Goal: Complete application form: Complete application form

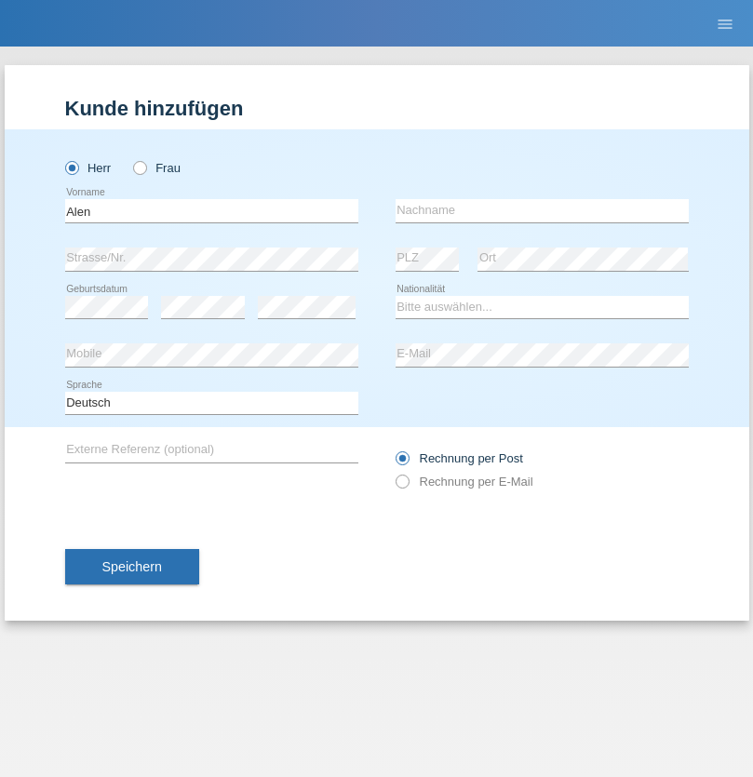
type input "Alen"
click at [542, 210] on input "text" at bounding box center [542, 210] width 293 height 23
type input "[PERSON_NAME]"
select select "ES"
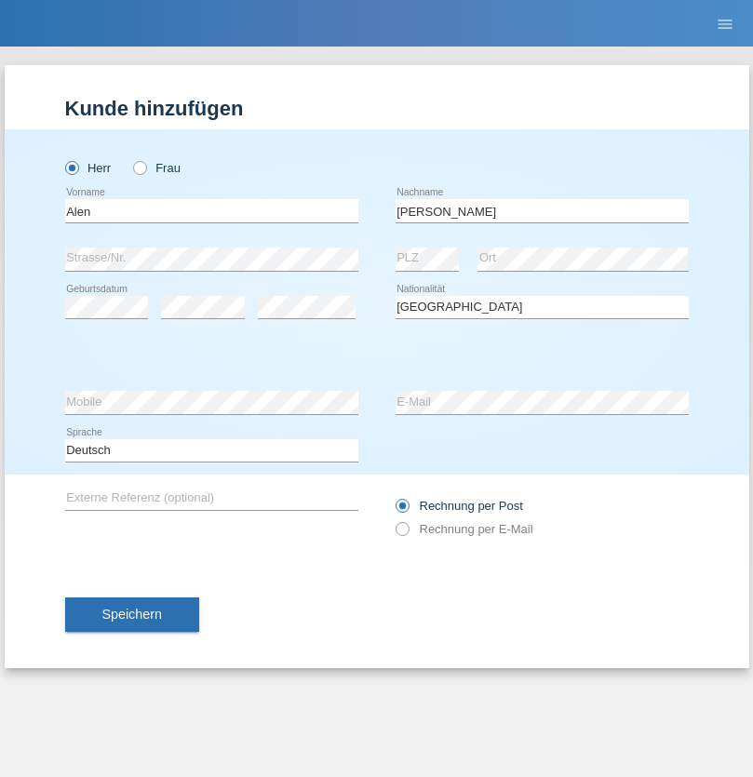
select select "C"
select select "27"
select select "10"
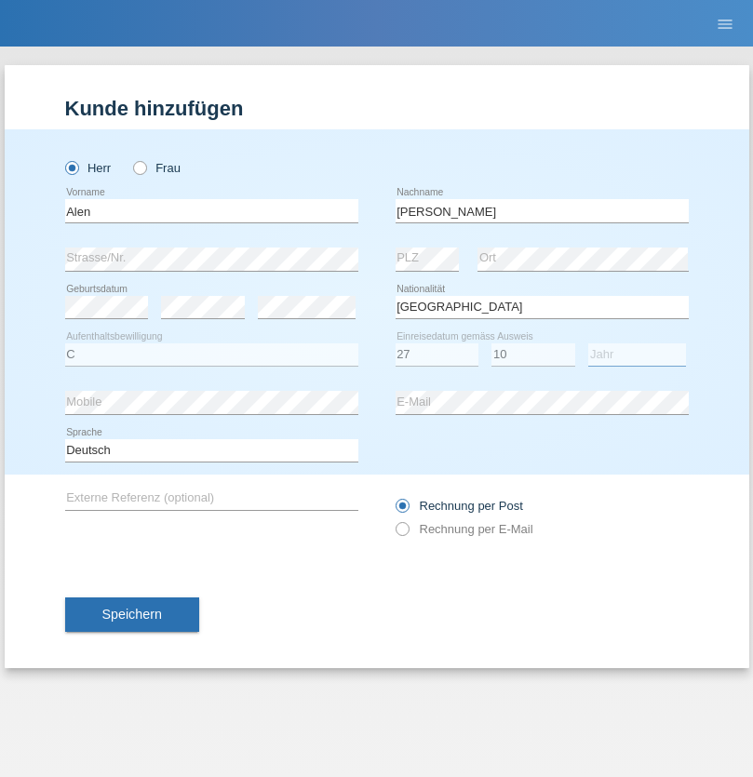
select select "2008"
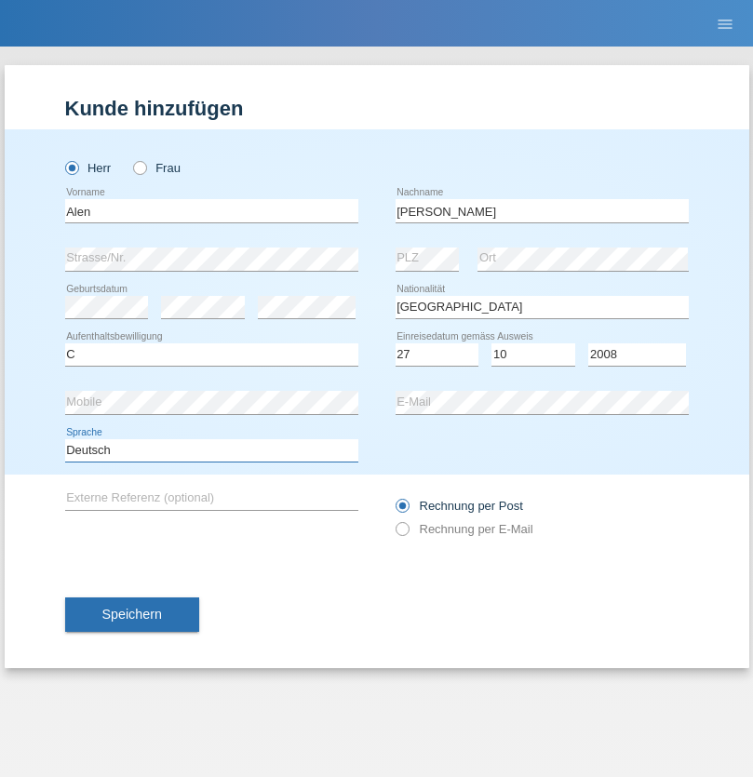
select select "en"
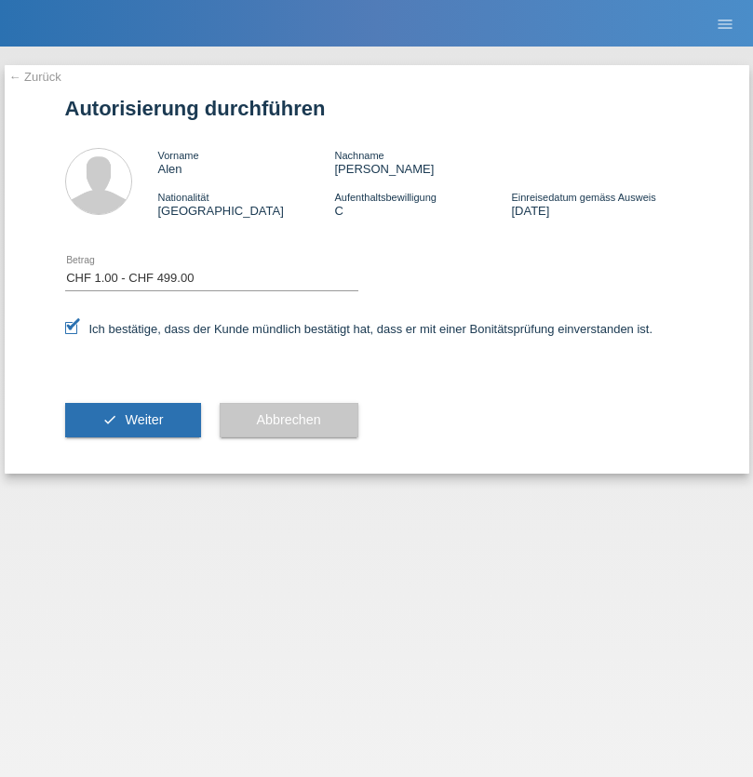
select select "1"
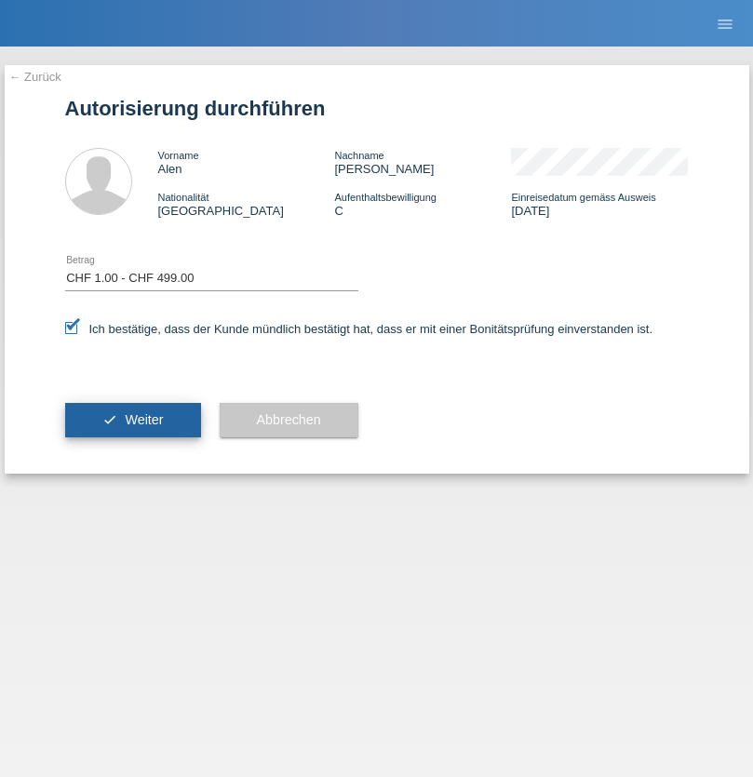
click at [132, 420] on span "Weiter" at bounding box center [144, 419] width 38 height 15
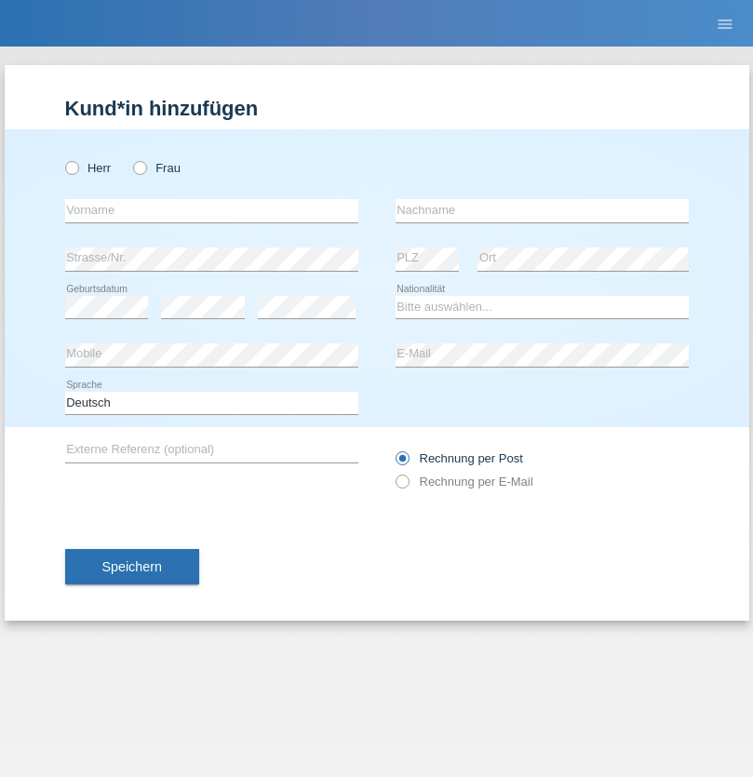
radio input "true"
click at [211, 210] on input "text" at bounding box center [211, 210] width 293 height 23
type input "Mevlida"
click at [542, 210] on input "text" at bounding box center [542, 210] width 293 height 23
type input "[PERSON_NAME]"
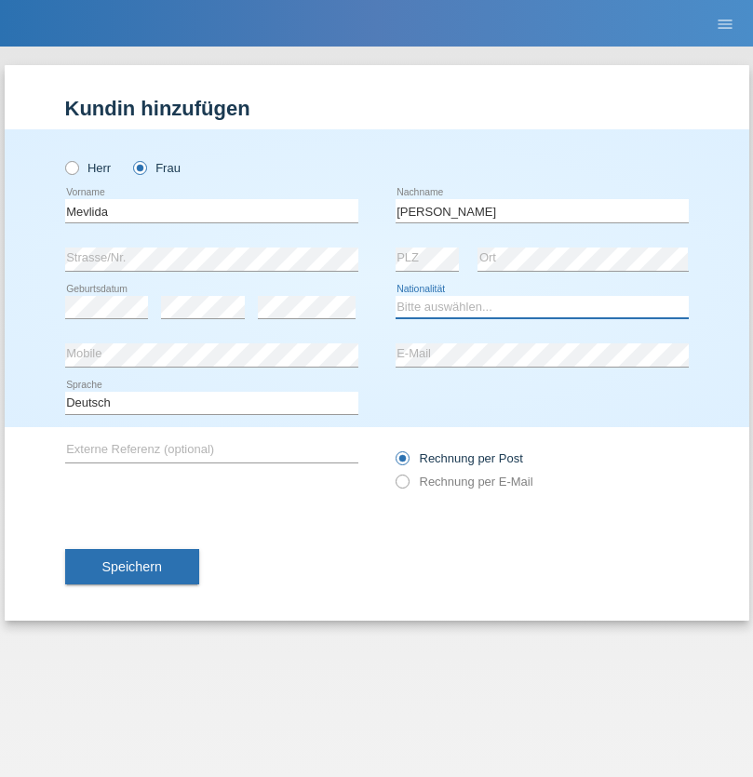
select select "ES"
select select "C"
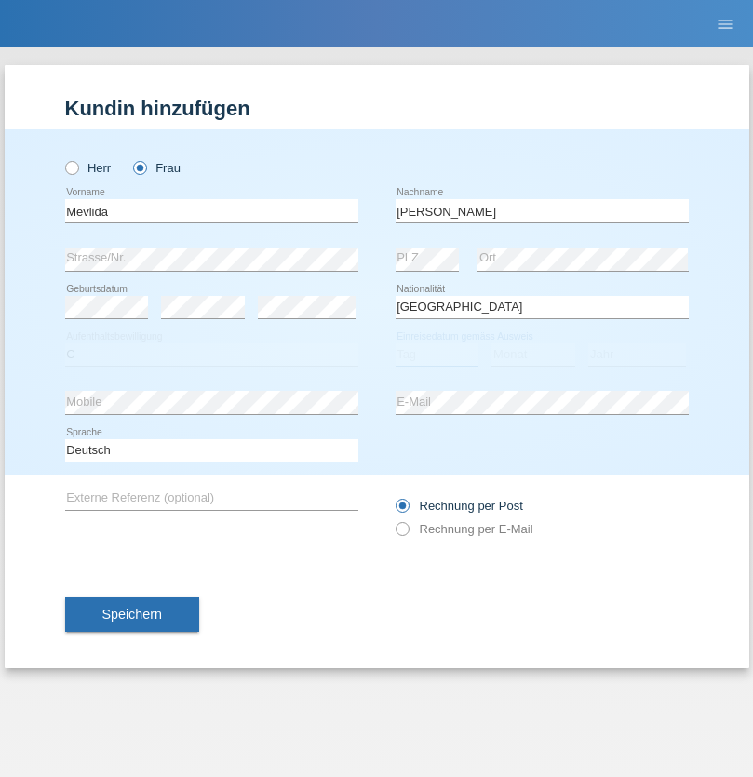
select select "05"
select select "08"
select select "1989"
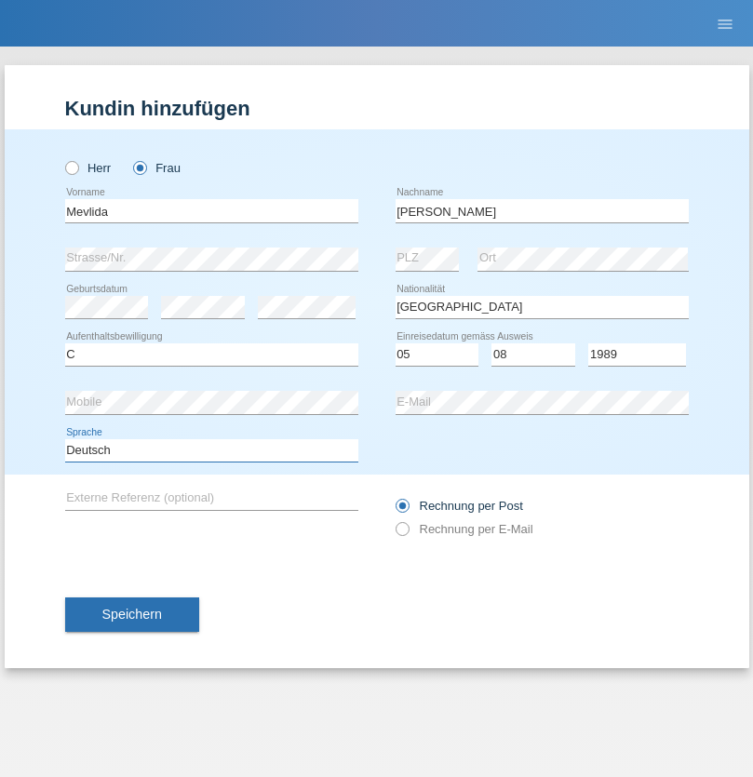
select select "en"
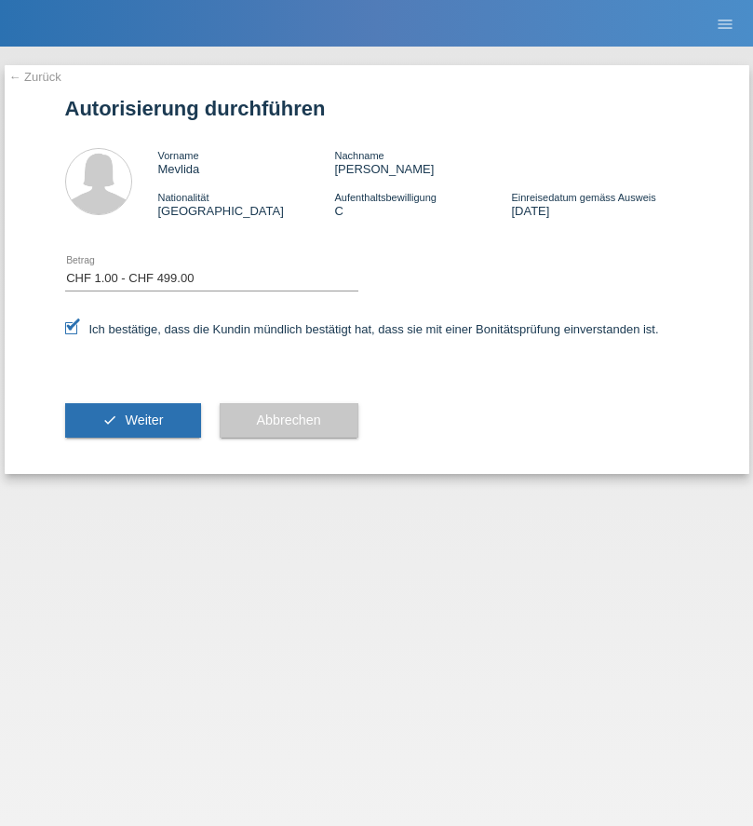
select select "1"
click at [132, 420] on span "Weiter" at bounding box center [144, 419] width 38 height 15
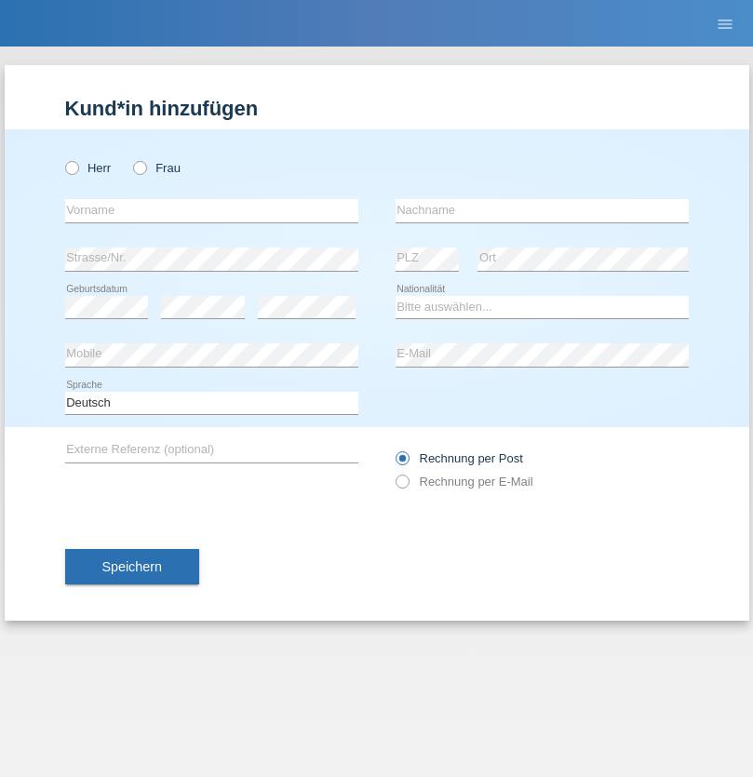
radio input "true"
click at [211, 210] on input "text" at bounding box center [211, 210] width 293 height 23
type input "anita"
click at [542, 210] on input "text" at bounding box center [542, 210] width 293 height 23
type input "Montero"
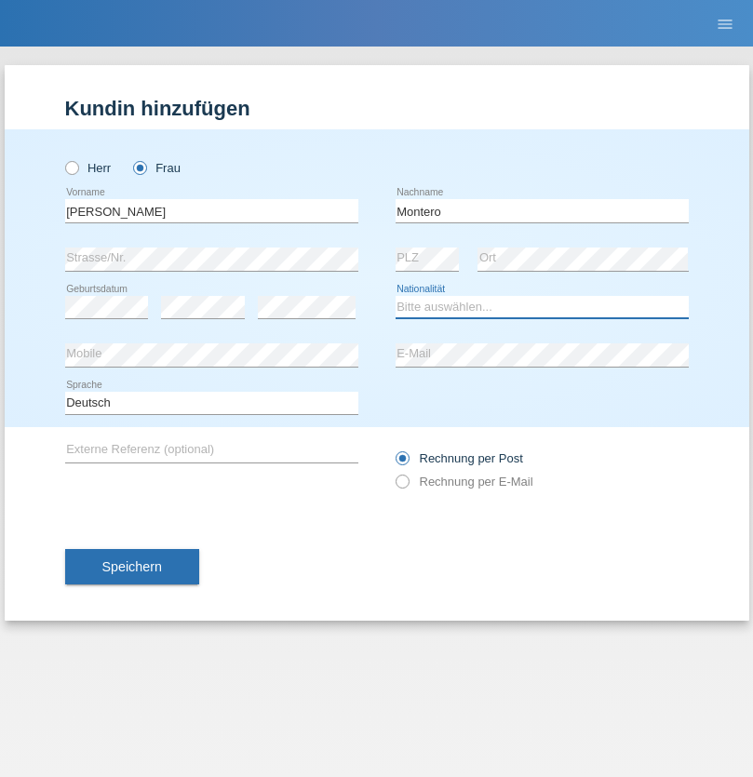
select select "CH"
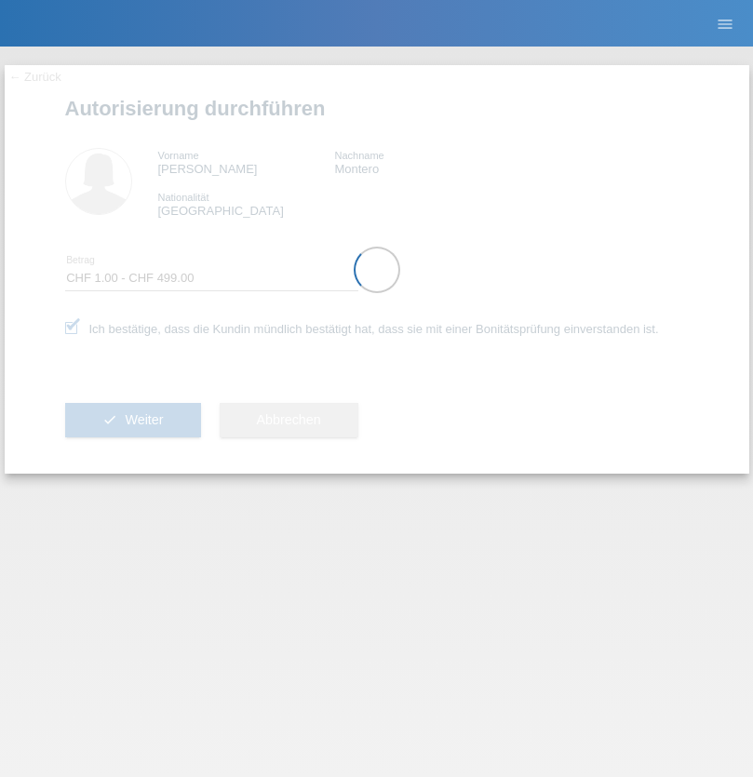
select select "1"
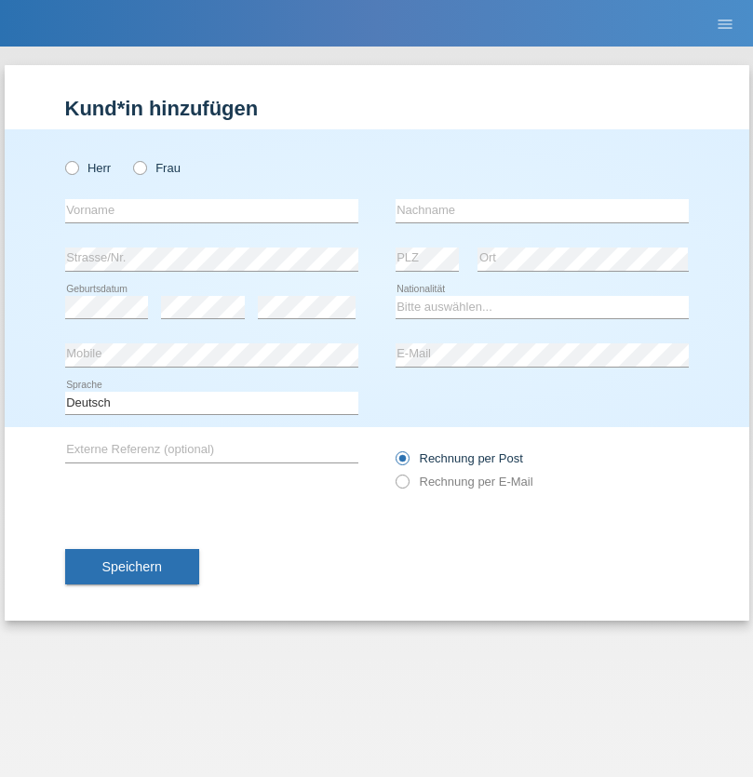
radio input "true"
click at [211, 210] on input "text" at bounding box center [211, 210] width 293 height 23
type input "Pratelli"
click at [542, 210] on input "text" at bounding box center [542, 210] width 293 height 23
type input "Mirco"
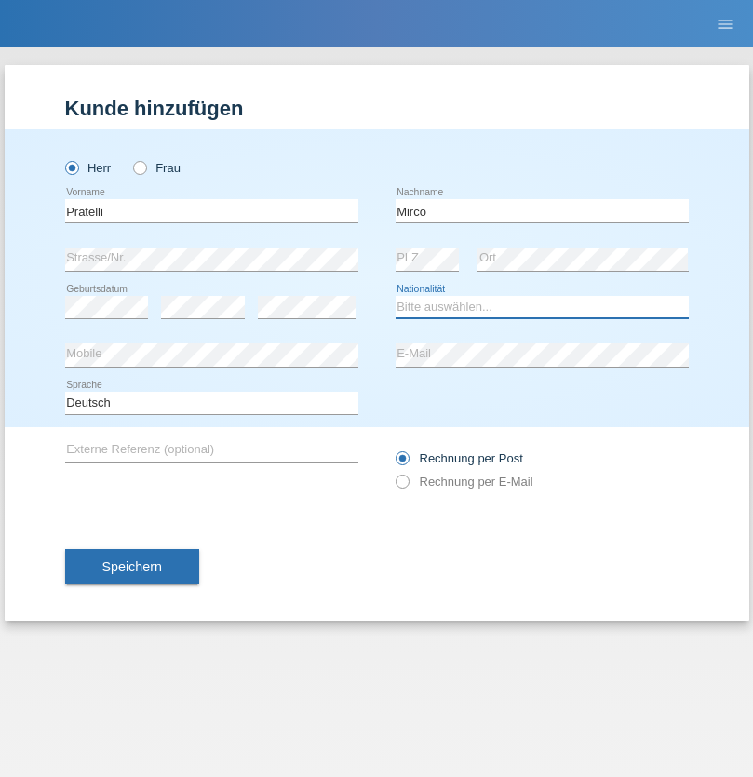
select select "CH"
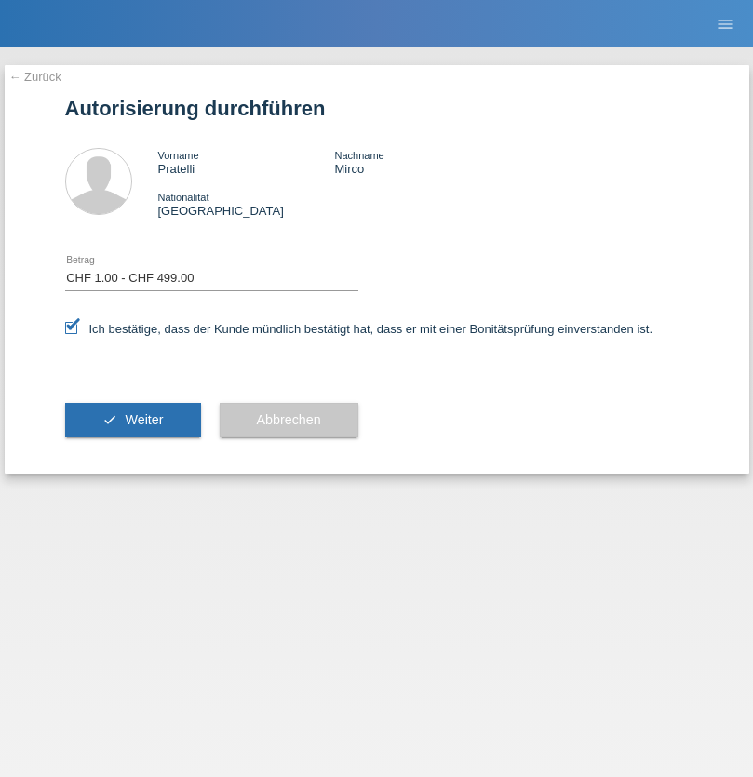
select select "1"
click at [132, 420] on span "Weiter" at bounding box center [144, 419] width 38 height 15
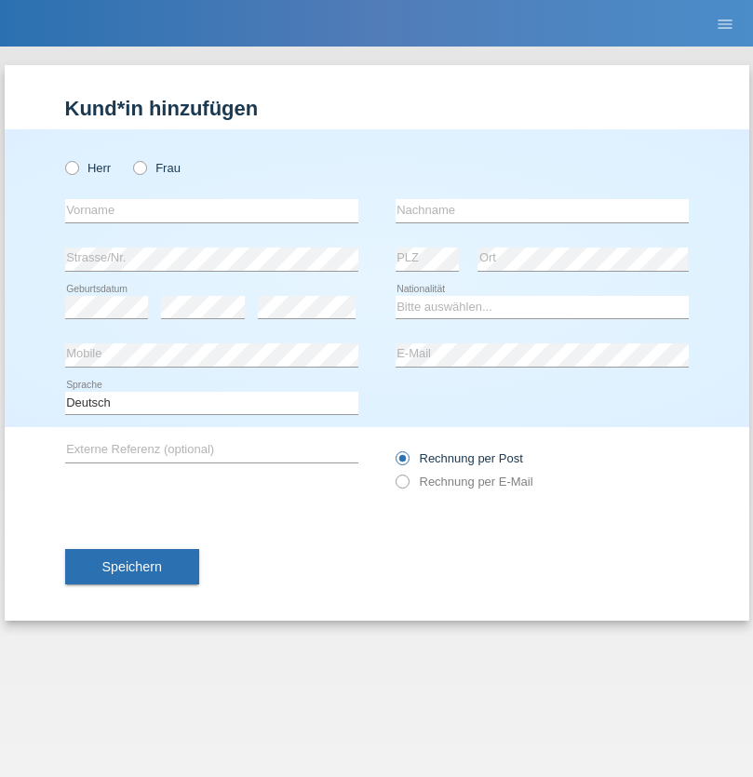
radio input "true"
click at [211, 210] on input "text" at bounding box center [211, 210] width 293 height 23
type input "[PERSON_NAME]"
click at [542, 210] on input "text" at bounding box center [542, 210] width 293 height 23
type input "Montero"
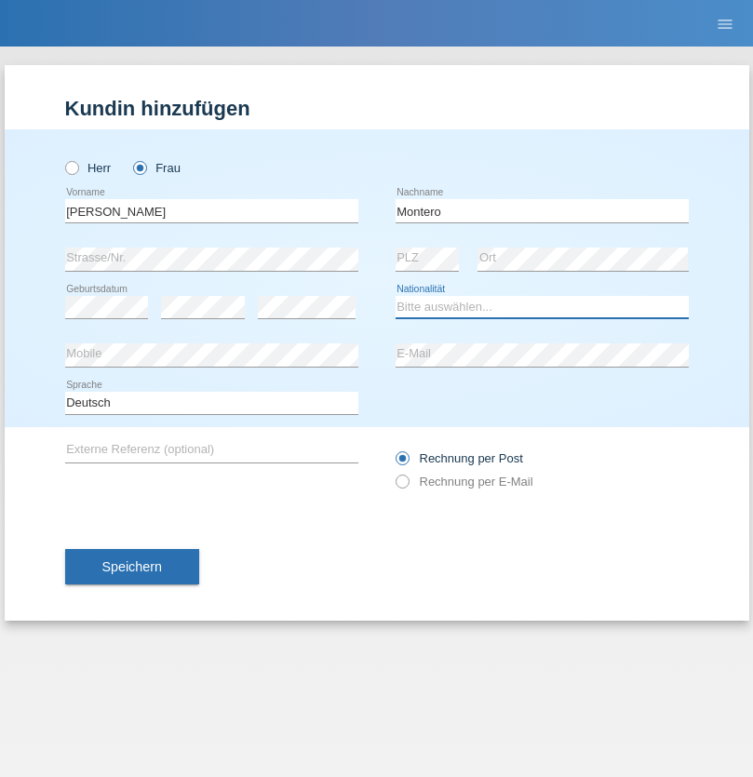
select select "CH"
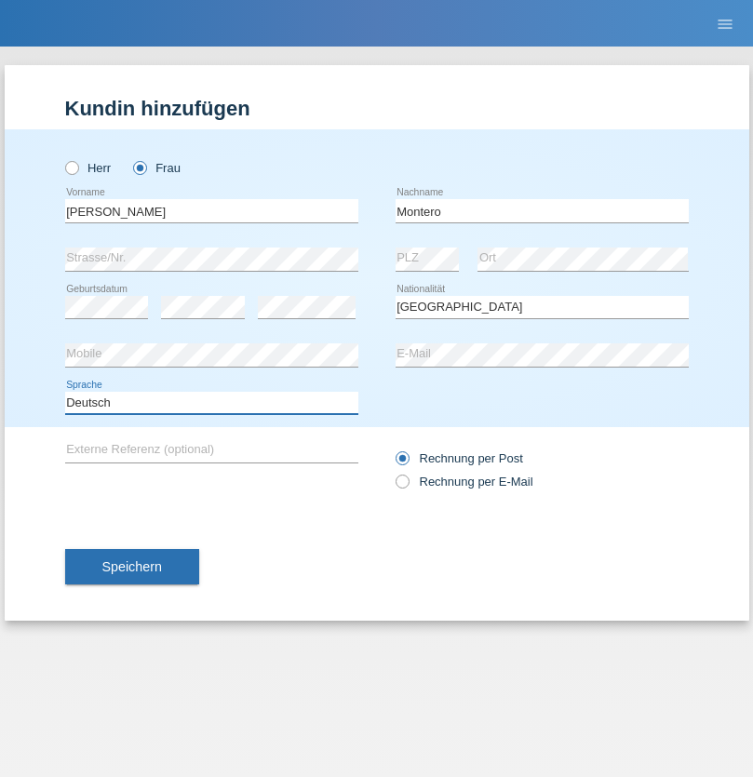
select select "en"
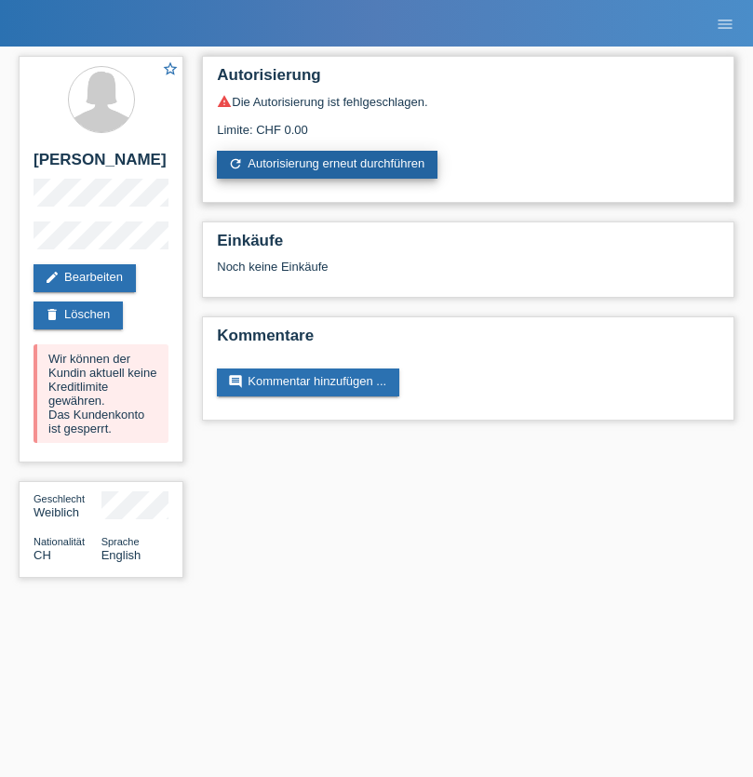
click at [329, 165] on link "refresh Autorisierung erneut durchführen" at bounding box center [327, 165] width 221 height 28
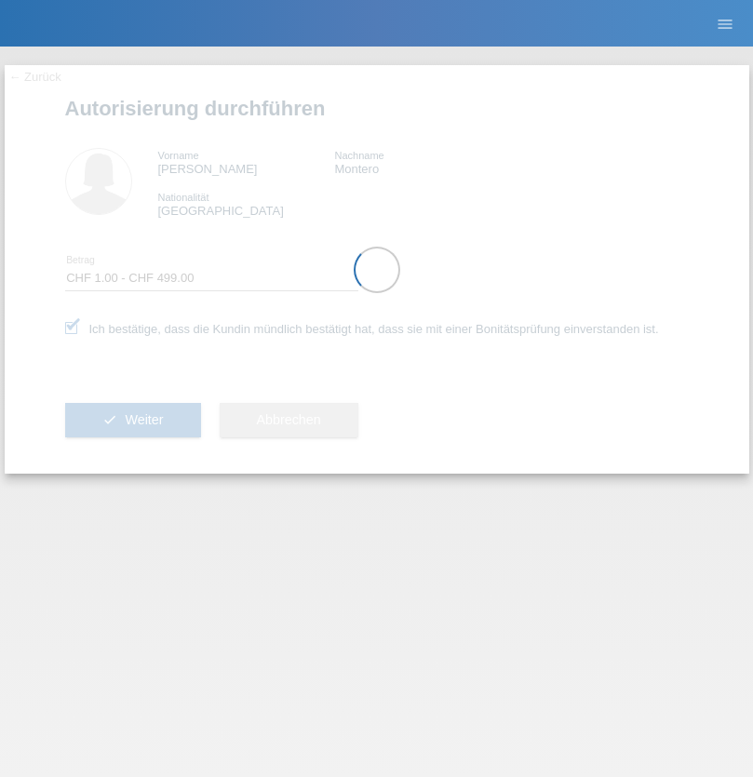
select select "1"
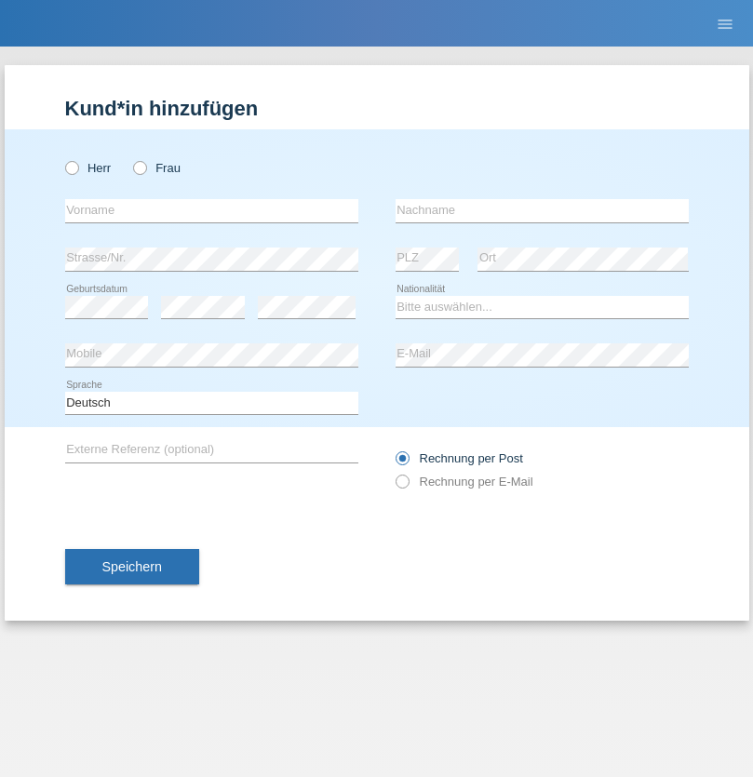
radio input "true"
click at [211, 210] on input "text" at bounding box center [211, 210] width 293 height 23
type input "[PERSON_NAME]"
click at [542, 210] on input "text" at bounding box center [542, 210] width 293 height 23
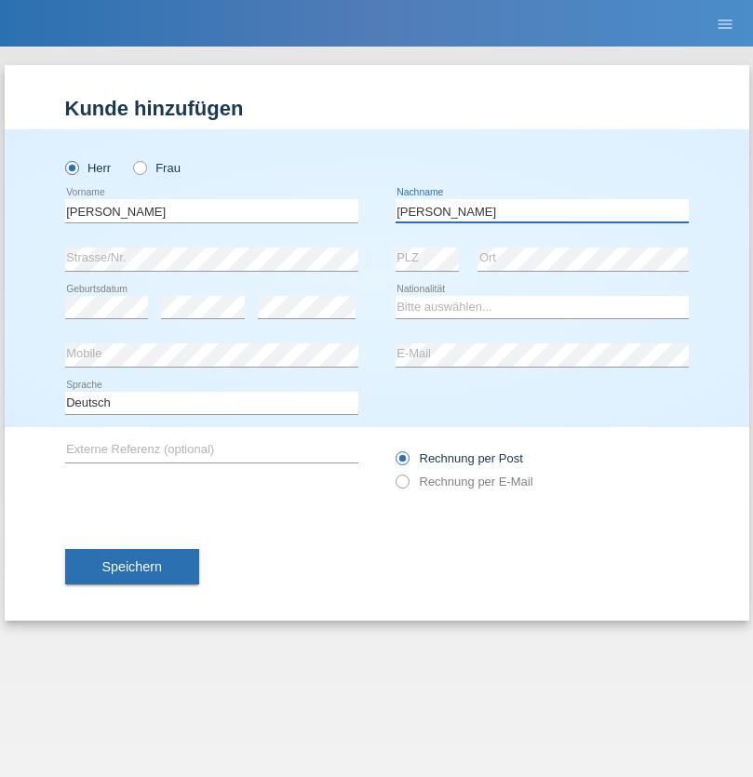
type input "[PERSON_NAME]"
select select "CH"
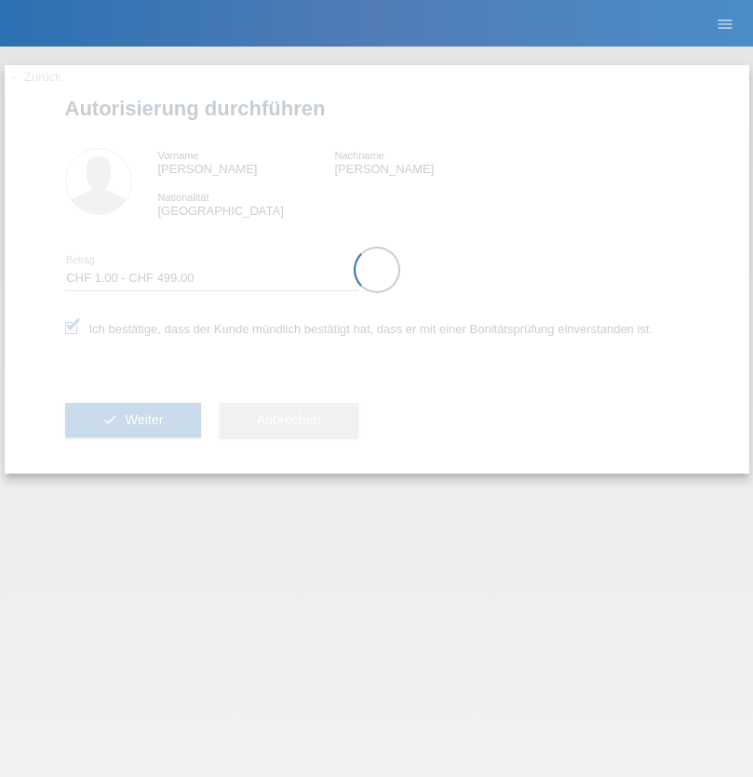
select select "1"
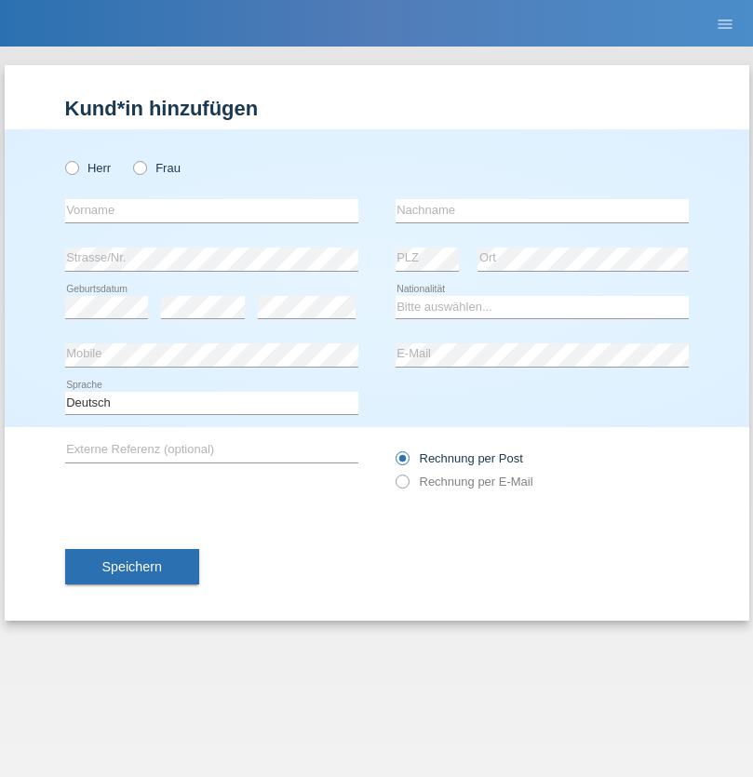
radio input "true"
click at [211, 210] on input "text" at bounding box center [211, 210] width 293 height 23
type input "firat"
click at [542, 210] on input "text" at bounding box center [542, 210] width 293 height 23
type input "kara"
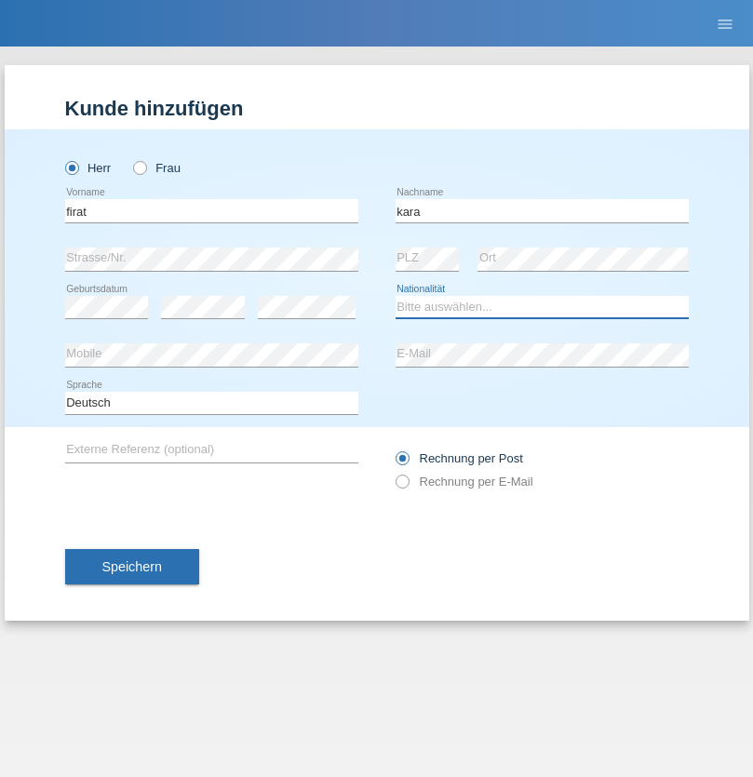
select select "CH"
